Goal: Navigation & Orientation: Understand site structure

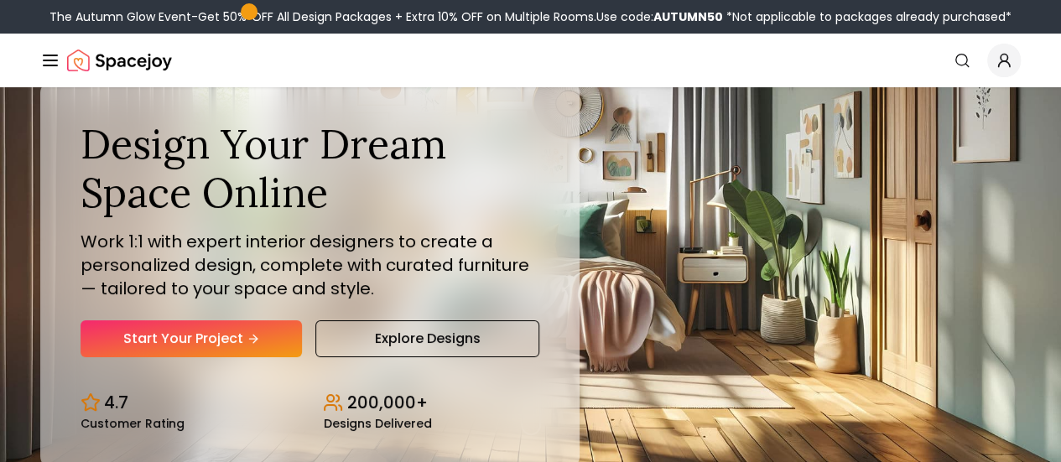
click at [0, 0] on button "Global" at bounding box center [0, 0] width 0 height 0
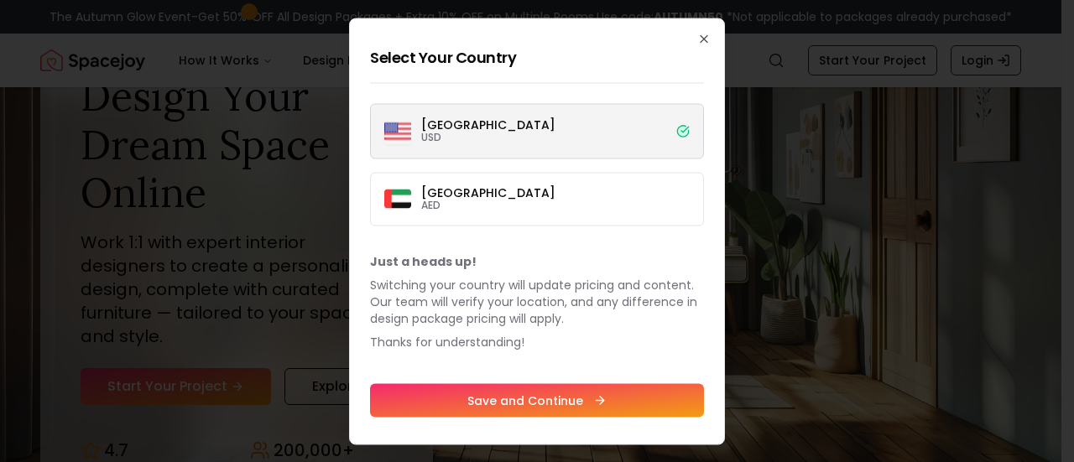
click at [680, 130] on icon at bounding box center [682, 130] width 11 height 11
click at [0, 0] on button "[GEOGRAPHIC_DATA] USD" at bounding box center [0, 0] width 0 height 0
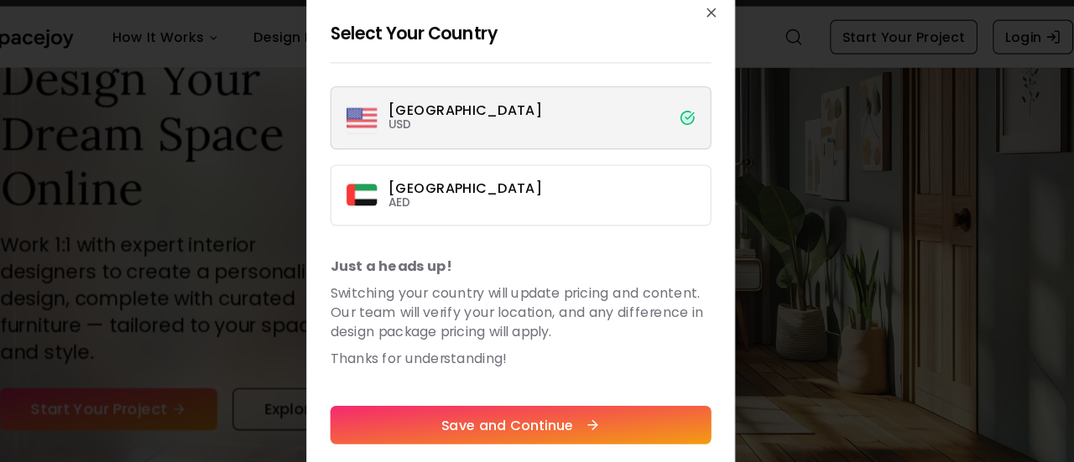
drag, startPoint x: 555, startPoint y: 139, endPoint x: 495, endPoint y: 242, distance: 118.4
click at [495, 242] on div "Select Your Country [GEOGRAPHIC_DATA] USD [GEOGRAPHIC_DATA] AED Just a heads up…" at bounding box center [537, 231] width 376 height 427
click at [513, 208] on label "Dubai AED" at bounding box center [537, 199] width 334 height 54
click at [0, 0] on button "Dubai AED" at bounding box center [0, 0] width 0 height 0
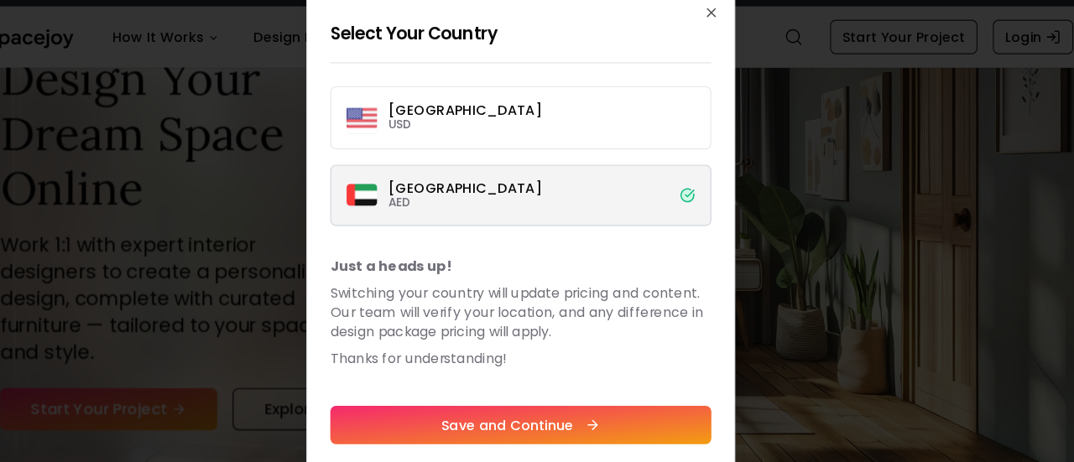
click at [535, 139] on label "[GEOGRAPHIC_DATA] USD" at bounding box center [537, 130] width 334 height 55
click at [0, 0] on button "[GEOGRAPHIC_DATA] USD" at bounding box center [0, 0] width 0 height 0
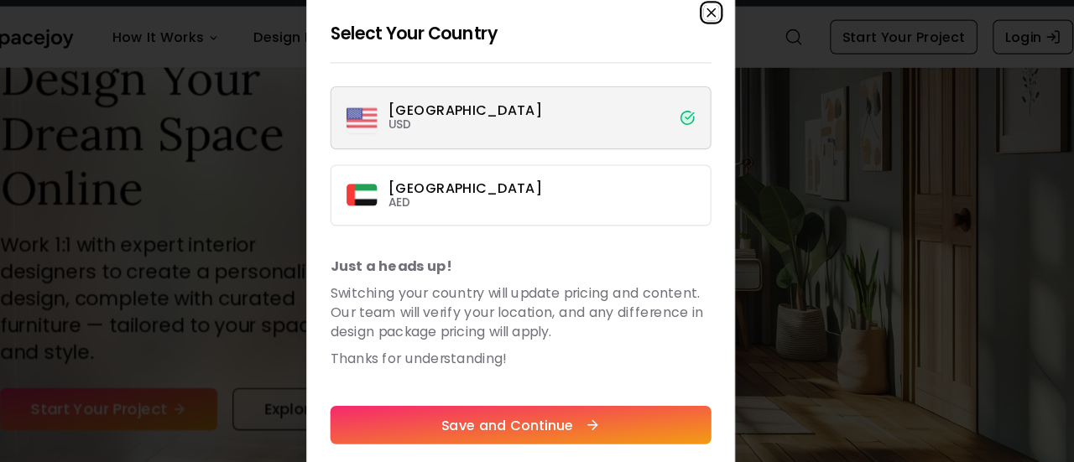
click at [703, 37] on icon "button" at bounding box center [703, 38] width 13 height 13
